Goal: Task Accomplishment & Management: Use online tool/utility

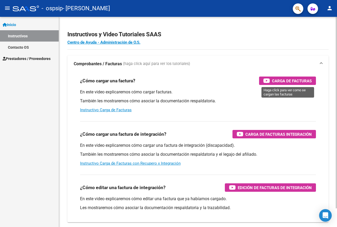
click at [284, 82] on span "Carga de Facturas" at bounding box center [292, 81] width 40 height 7
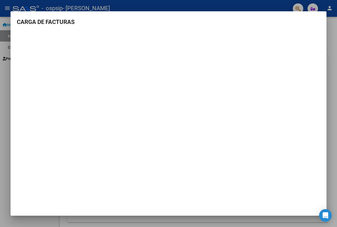
click at [312, 30] on mat-dialog-content "CARGA DE FACTURAS" at bounding box center [169, 80] width 316 height 124
click at [17, 18] on h3 "CARGA DE FACTURAS" at bounding box center [168, 22] width 303 height 9
click at [224, 174] on mat-dialog-container "CARGA DE FACTURAS" at bounding box center [169, 113] width 316 height 204
click at [322, 17] on mat-dialog-container "CARGA DE FACTURAS" at bounding box center [169, 113] width 316 height 204
click at [3, 71] on div at bounding box center [168, 113] width 337 height 227
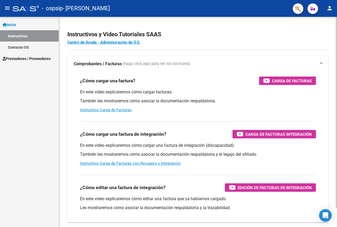
scroll to position [21, 0]
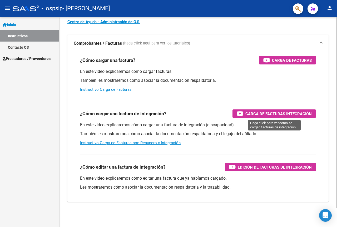
click at [269, 112] on span "Carga de Facturas Integración" at bounding box center [278, 113] width 66 height 7
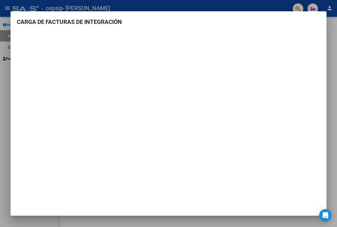
click at [0, 52] on div at bounding box center [168, 113] width 337 height 227
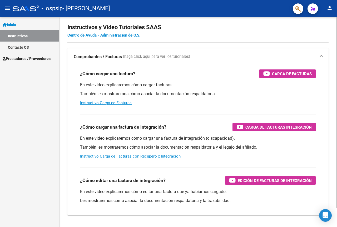
scroll to position [0, 0]
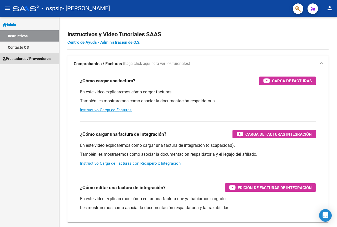
click at [35, 60] on span "Prestadores / Proveedores" at bounding box center [27, 59] width 48 height 6
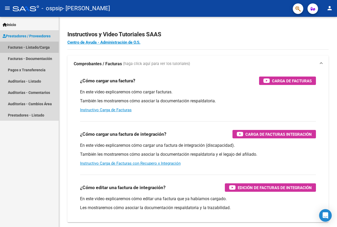
click at [41, 47] on link "Facturas - Listado/Carga" at bounding box center [29, 47] width 59 height 11
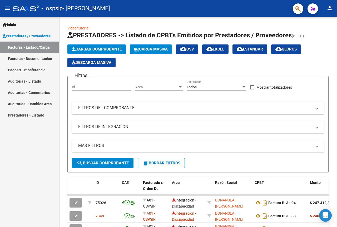
click at [20, 36] on span "Prestadores / Proveedores" at bounding box center [27, 36] width 48 height 6
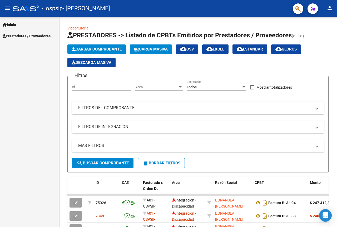
click at [21, 25] on link "Inicio" at bounding box center [29, 24] width 59 height 11
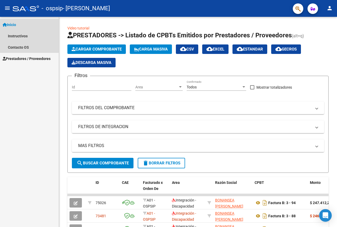
click at [11, 21] on link "Inicio" at bounding box center [29, 24] width 59 height 11
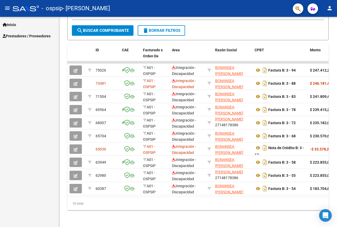
click at [330, 8] on mat-icon "person" at bounding box center [329, 8] width 6 height 6
